Goal: Task Accomplishment & Management: Use online tool/utility

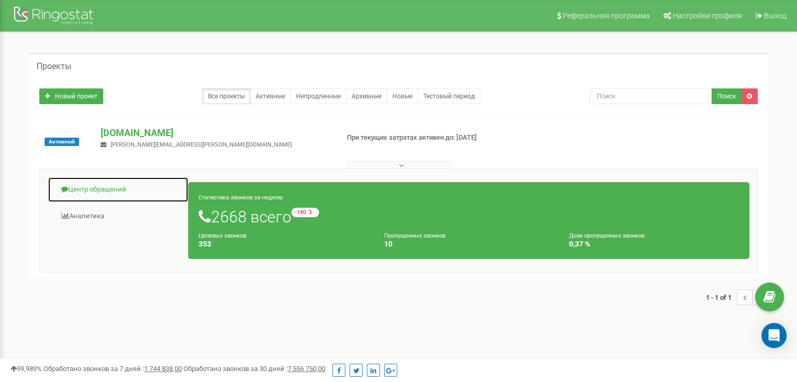
click at [96, 193] on link "Центр обращений" at bounding box center [118, 190] width 141 height 26
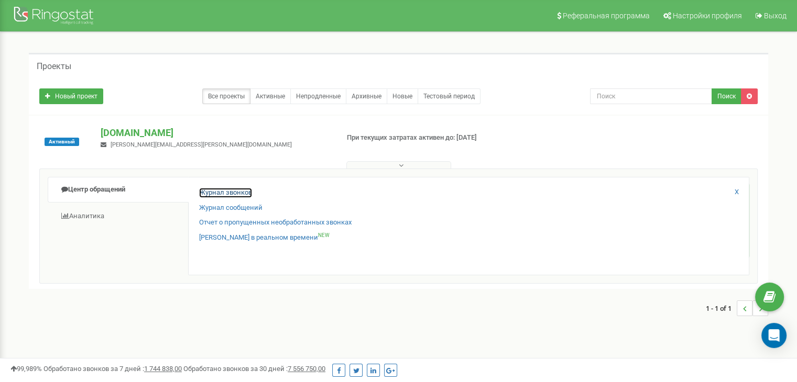
click at [234, 191] on link "Журнал звонков" at bounding box center [225, 193] width 53 height 10
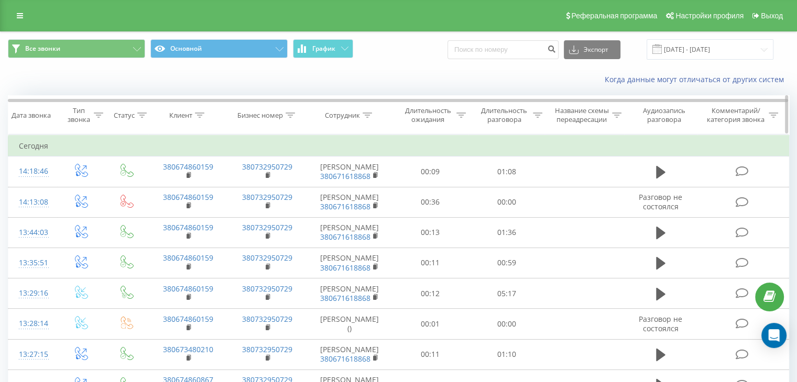
click at [540, 115] on icon at bounding box center [537, 115] width 9 height 5
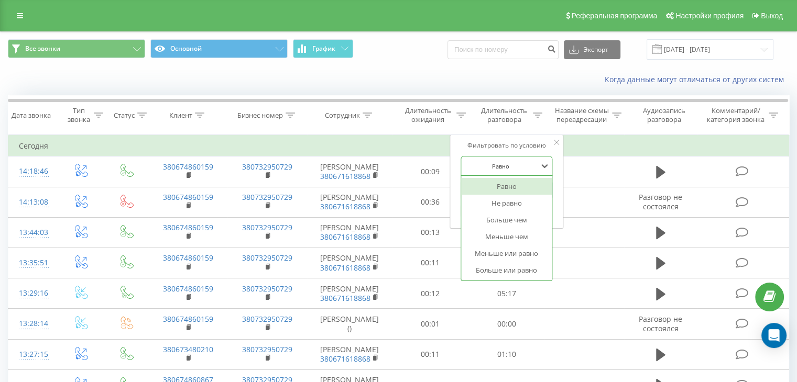
click at [517, 169] on div at bounding box center [500, 166] width 74 height 10
click at [510, 218] on div "Больше чем" at bounding box center [506, 220] width 91 height 17
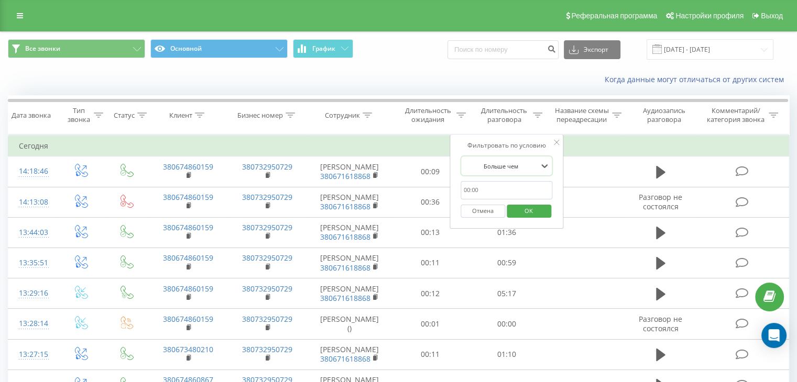
click at [480, 193] on input "text" at bounding box center [506, 190] width 92 height 18
type input "60"
click at [525, 216] on span "OK" at bounding box center [528, 211] width 29 height 16
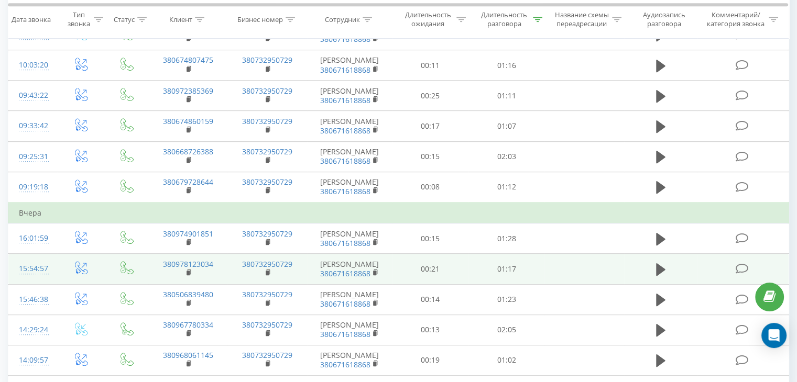
scroll to position [576, 0]
